Goal: Find specific page/section: Find specific page/section

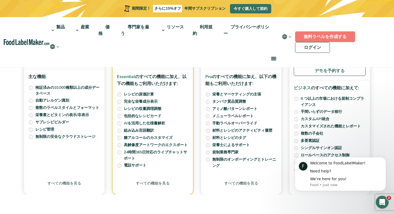
scroll to position [2151, 0]
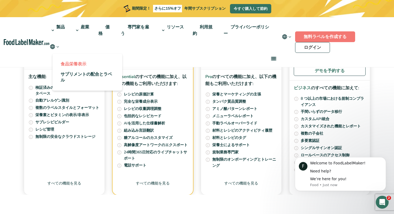
click at [77, 66] on font "食品栄養表示" at bounding box center [74, 64] width 26 height 6
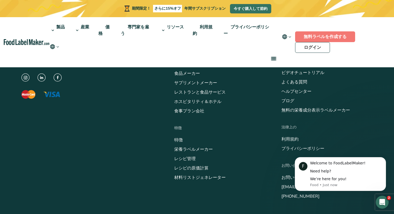
scroll to position [1886, 0]
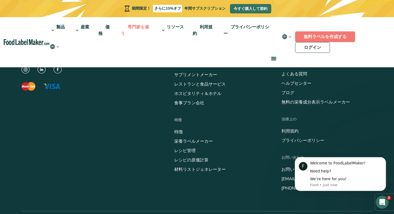
click at [136, 27] on font "専門家を雇う" at bounding box center [135, 30] width 28 height 12
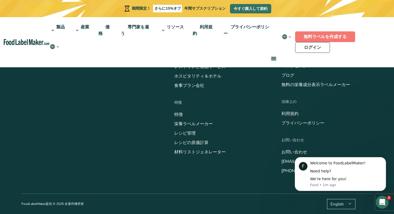
scroll to position [1940, 0]
